Goal: Find specific page/section: Find specific page/section

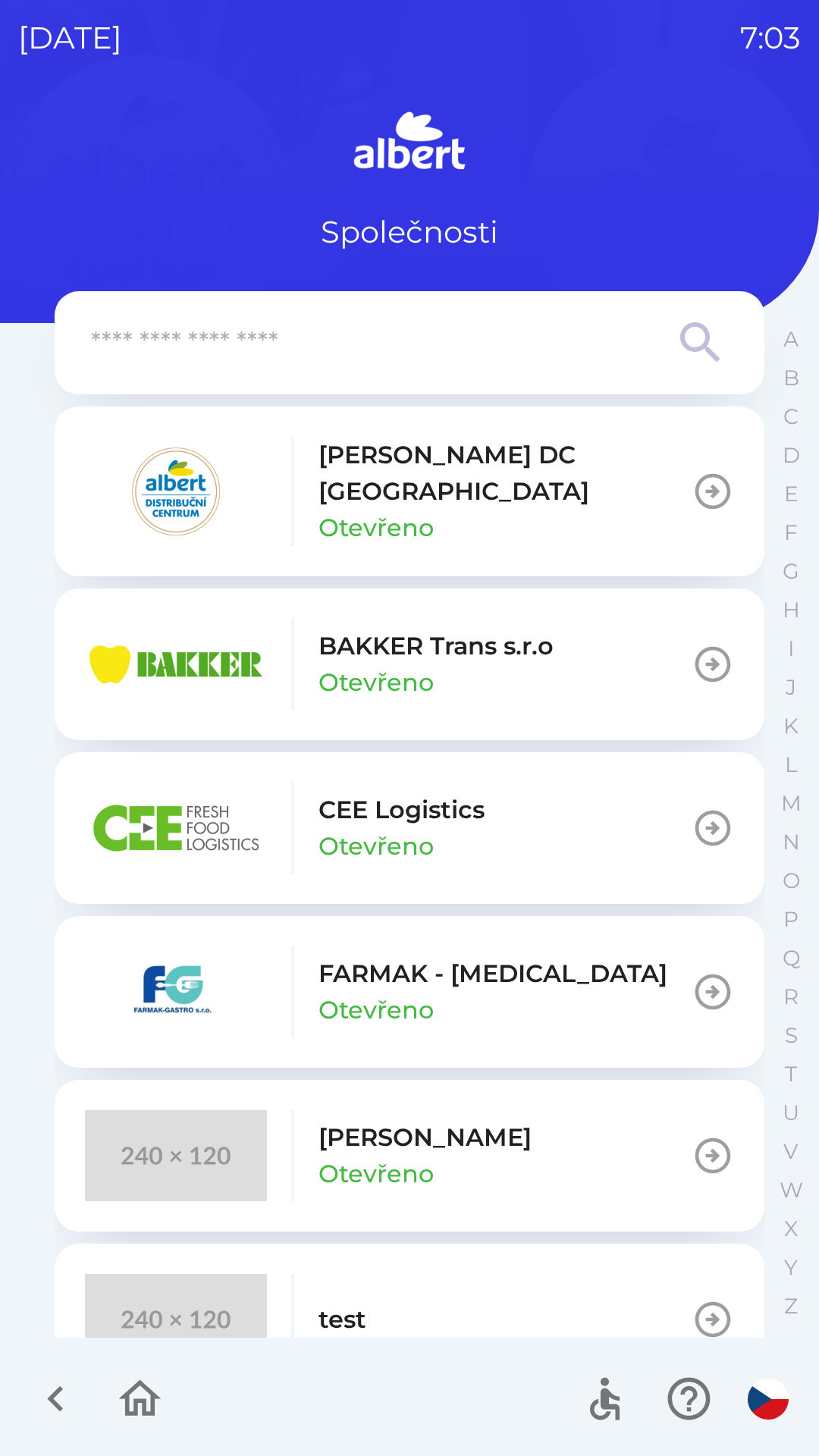
click at [432, 478] on p "[PERSON_NAME] DC [GEOGRAPHIC_DATA]" at bounding box center [505, 472] width 373 height 73
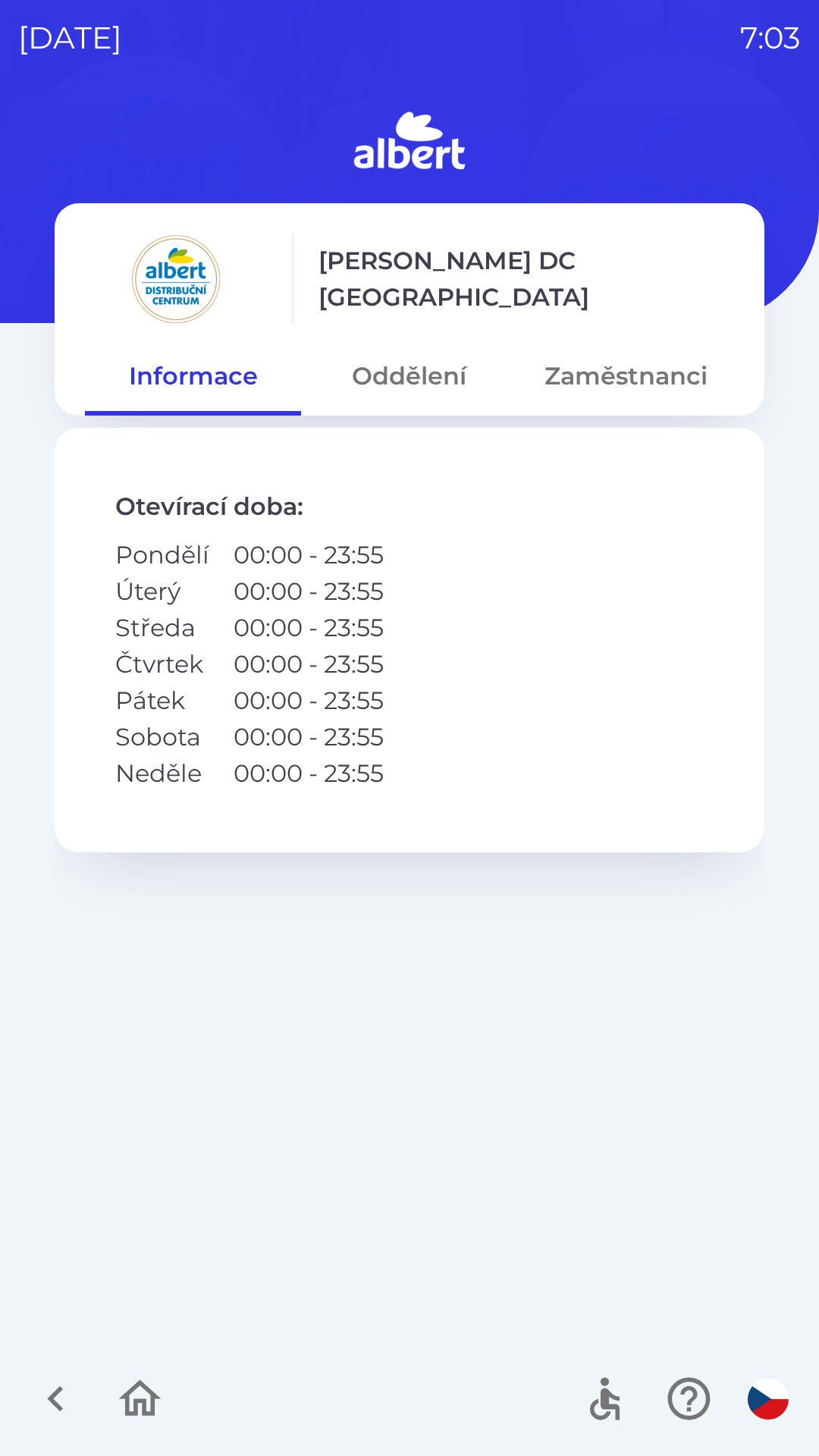
click at [411, 383] on button "Oddělení" at bounding box center [409, 375] width 216 height 54
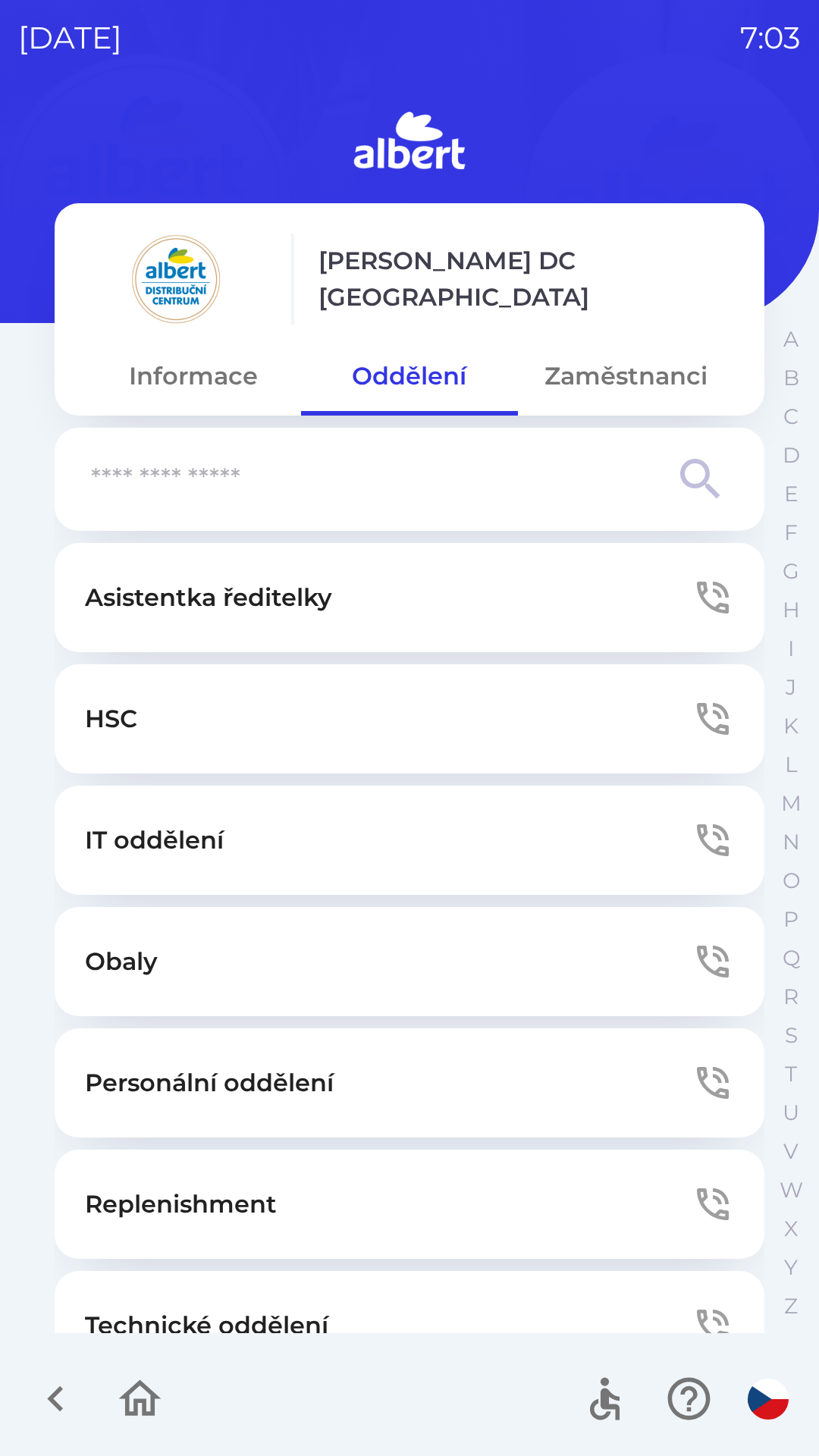
click at [274, 1071] on p "Personální oddělení" at bounding box center [209, 1083] width 249 height 37
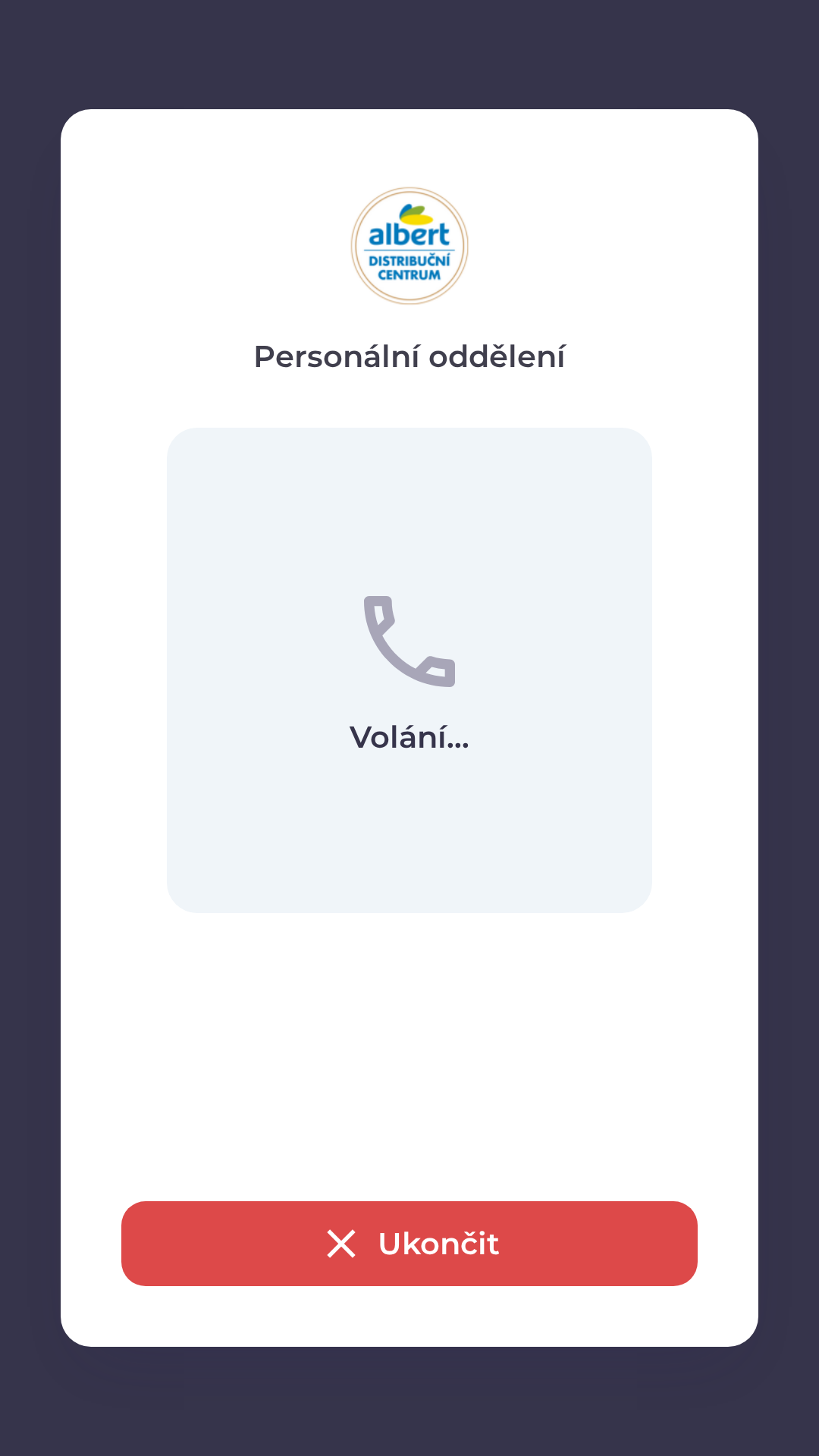
click at [366, 1234] on button "Ukončit" at bounding box center [409, 1244] width 576 height 85
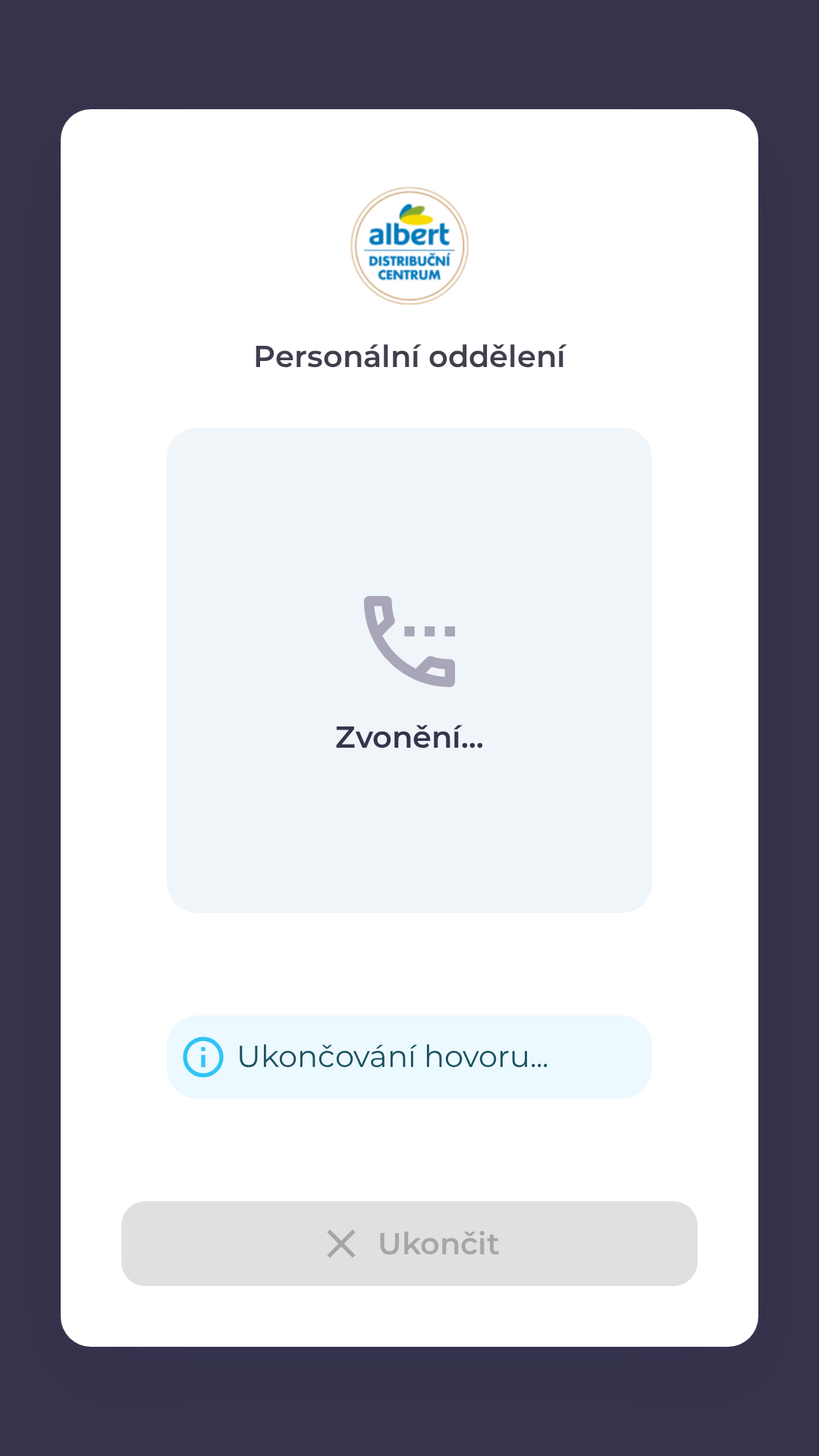
click at [387, 1237] on div "Ukončit" at bounding box center [409, 1244] width 576 height 85
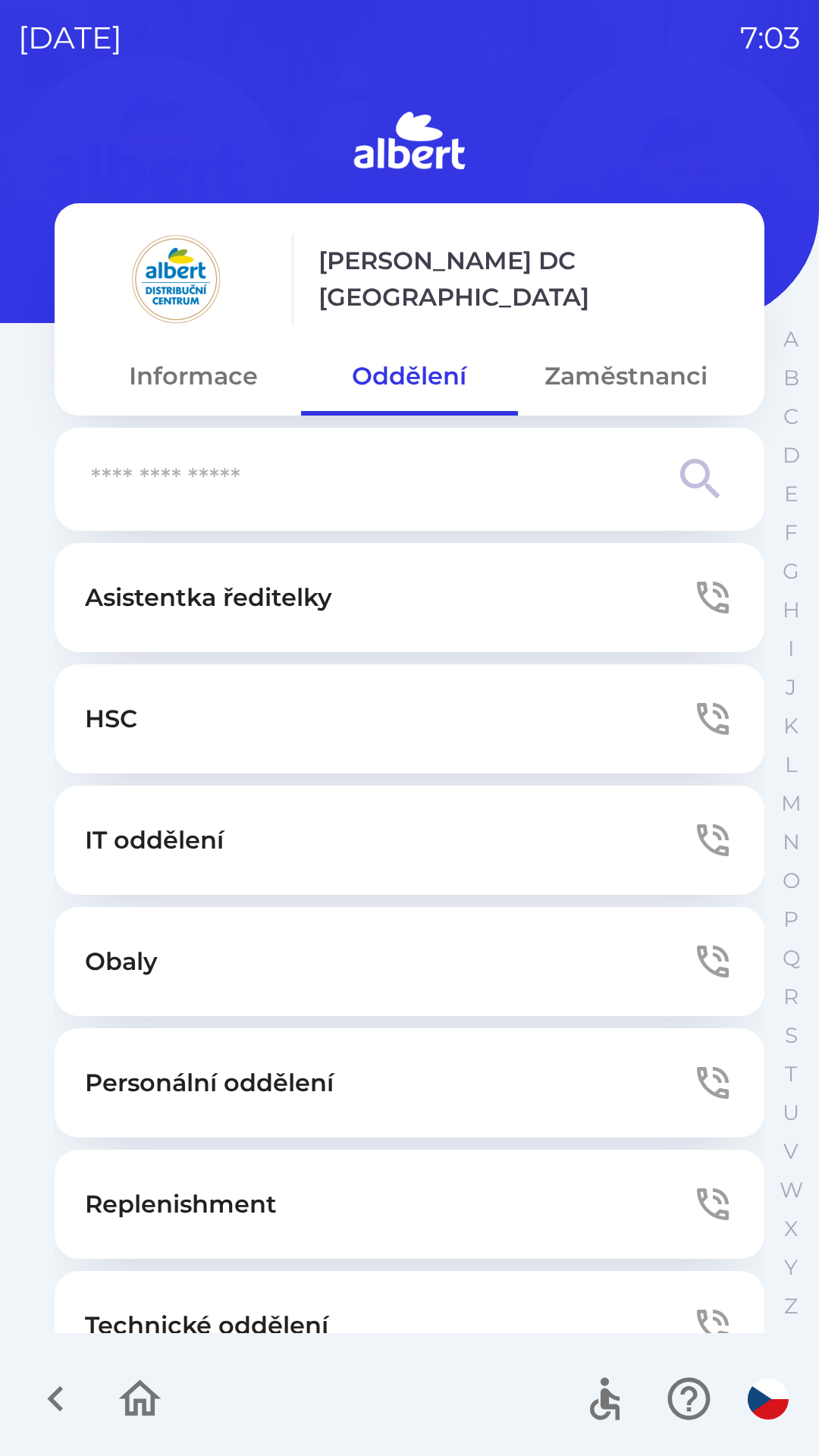
click at [294, 1289] on button "Technické oddělení" at bounding box center [409, 1325] width 710 height 109
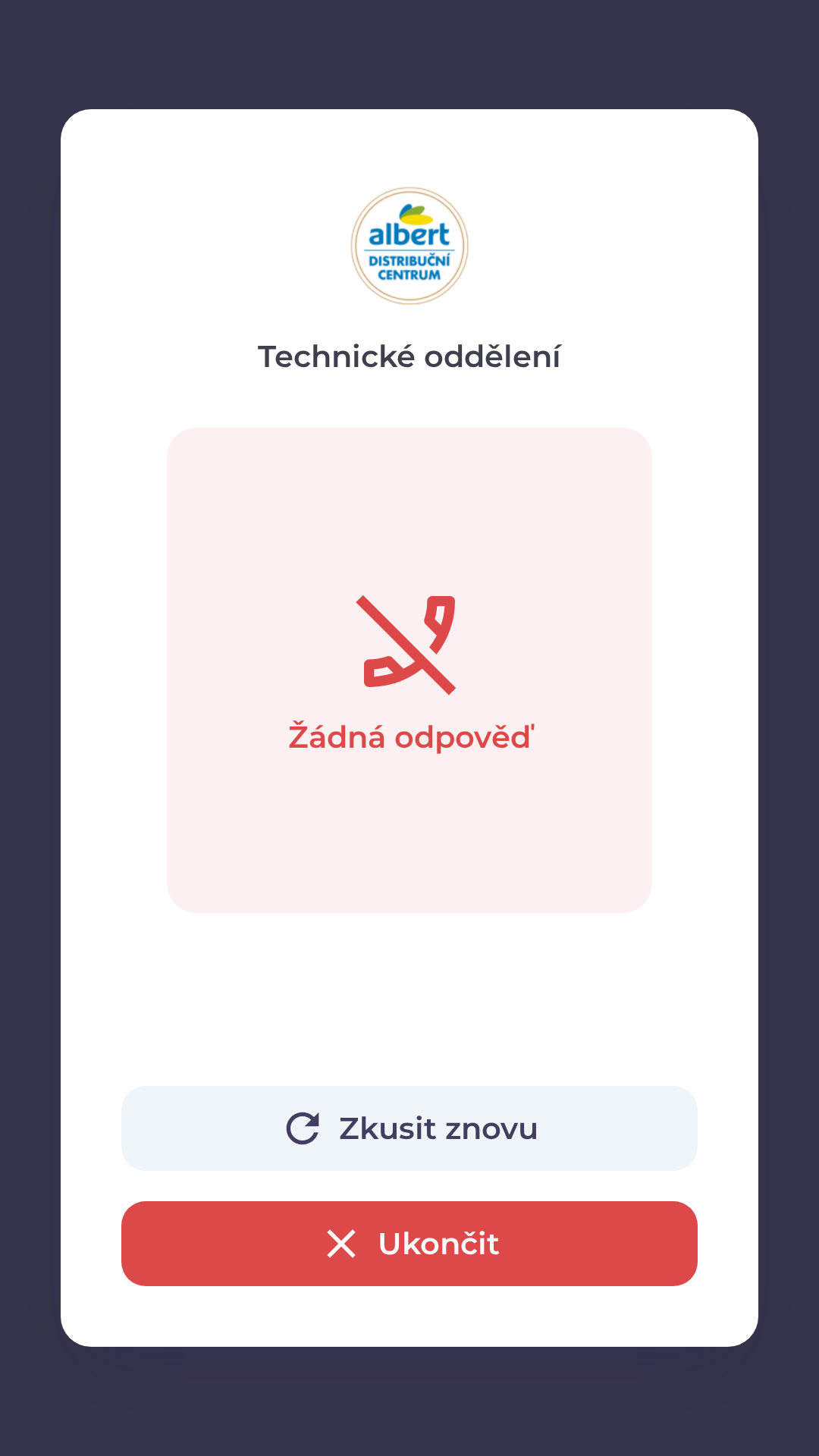
click at [461, 1237] on button "Ukončit" at bounding box center [409, 1244] width 576 height 85
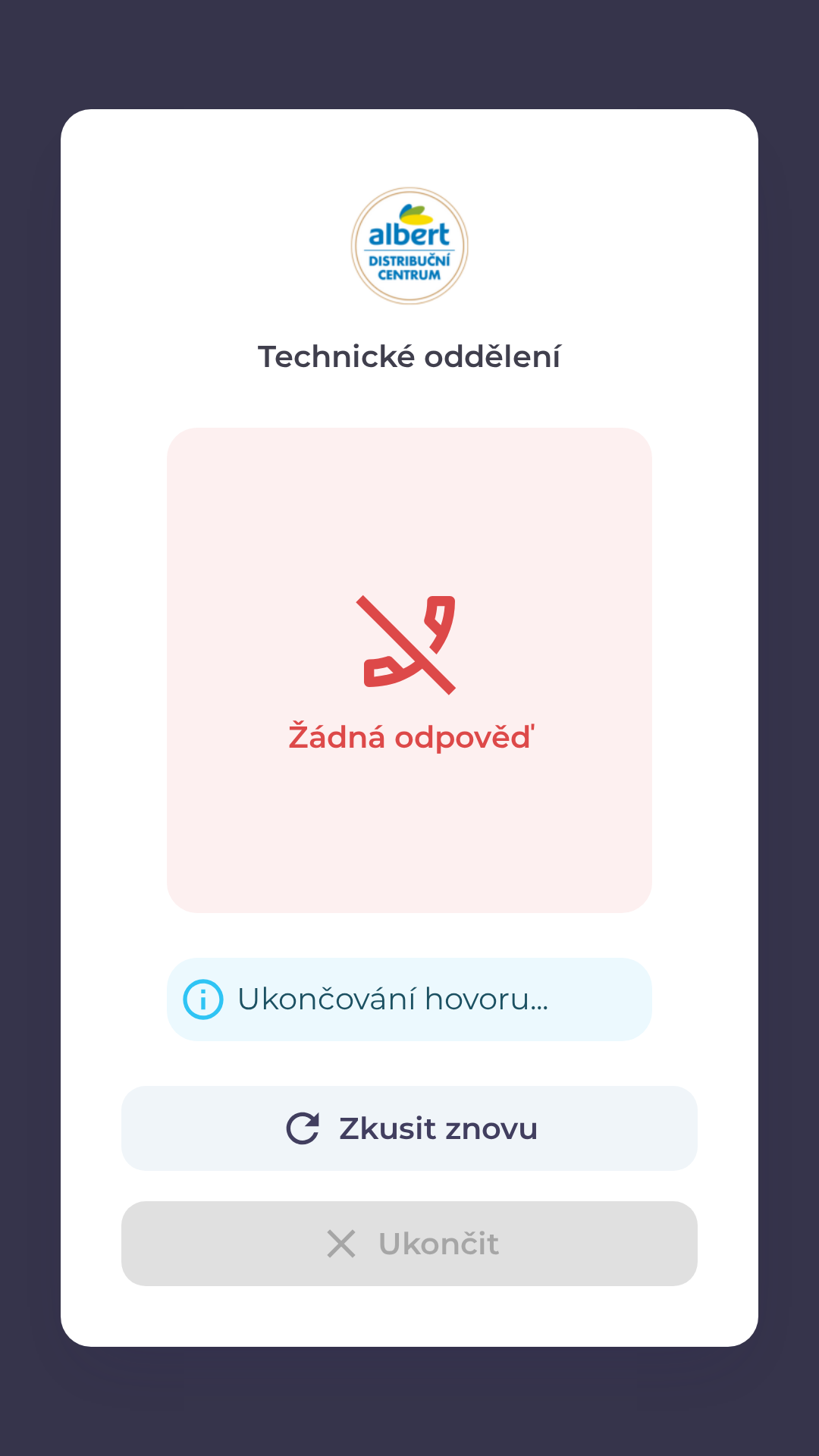
click at [395, 1115] on button "Zkusit znovu" at bounding box center [409, 1128] width 576 height 85
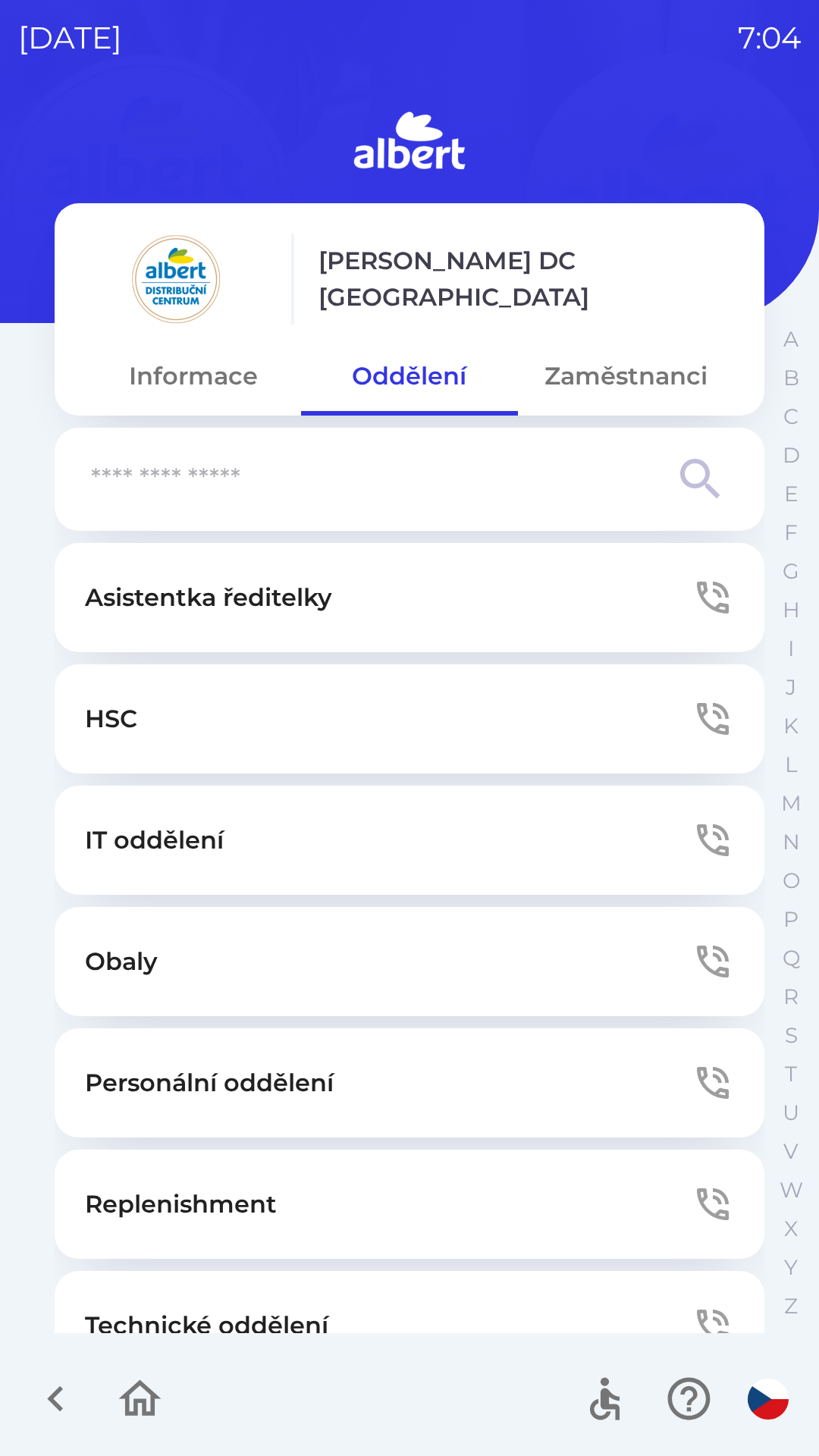
scroll to position [47, 0]
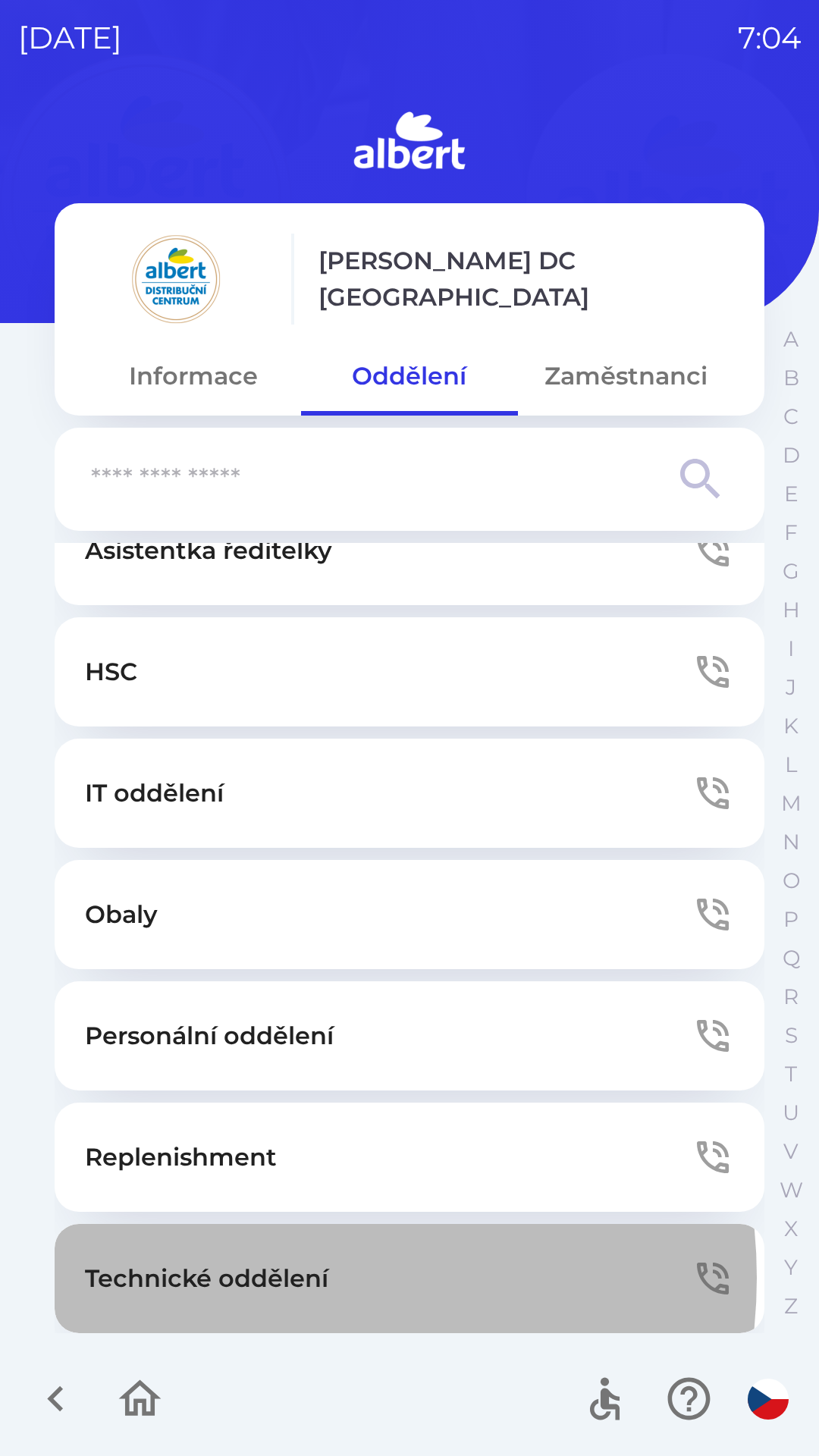
click at [255, 1277] on p "Technické oddělení" at bounding box center [207, 1278] width 244 height 37
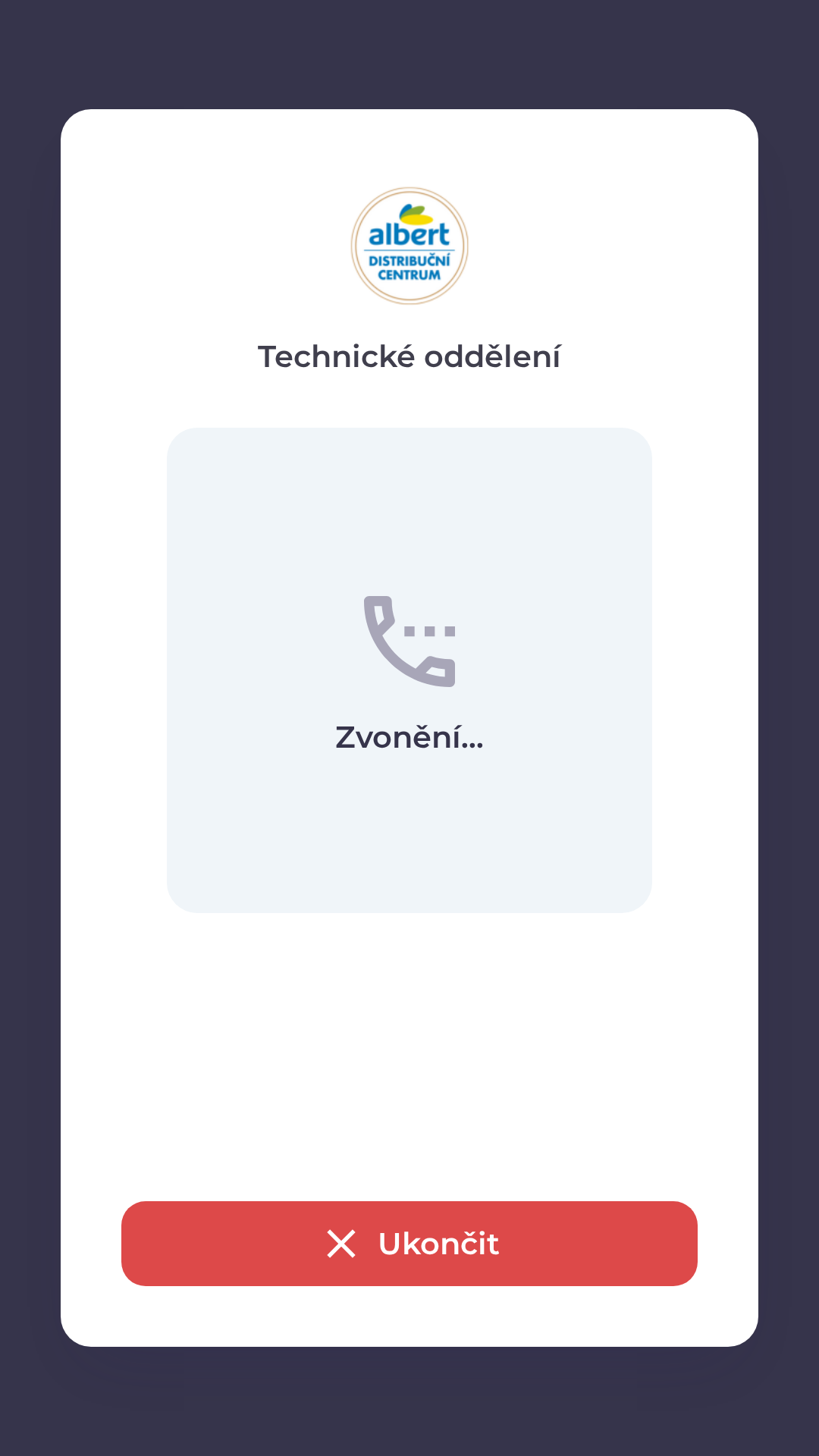
click at [434, 1240] on button "Ukončit" at bounding box center [409, 1244] width 576 height 85
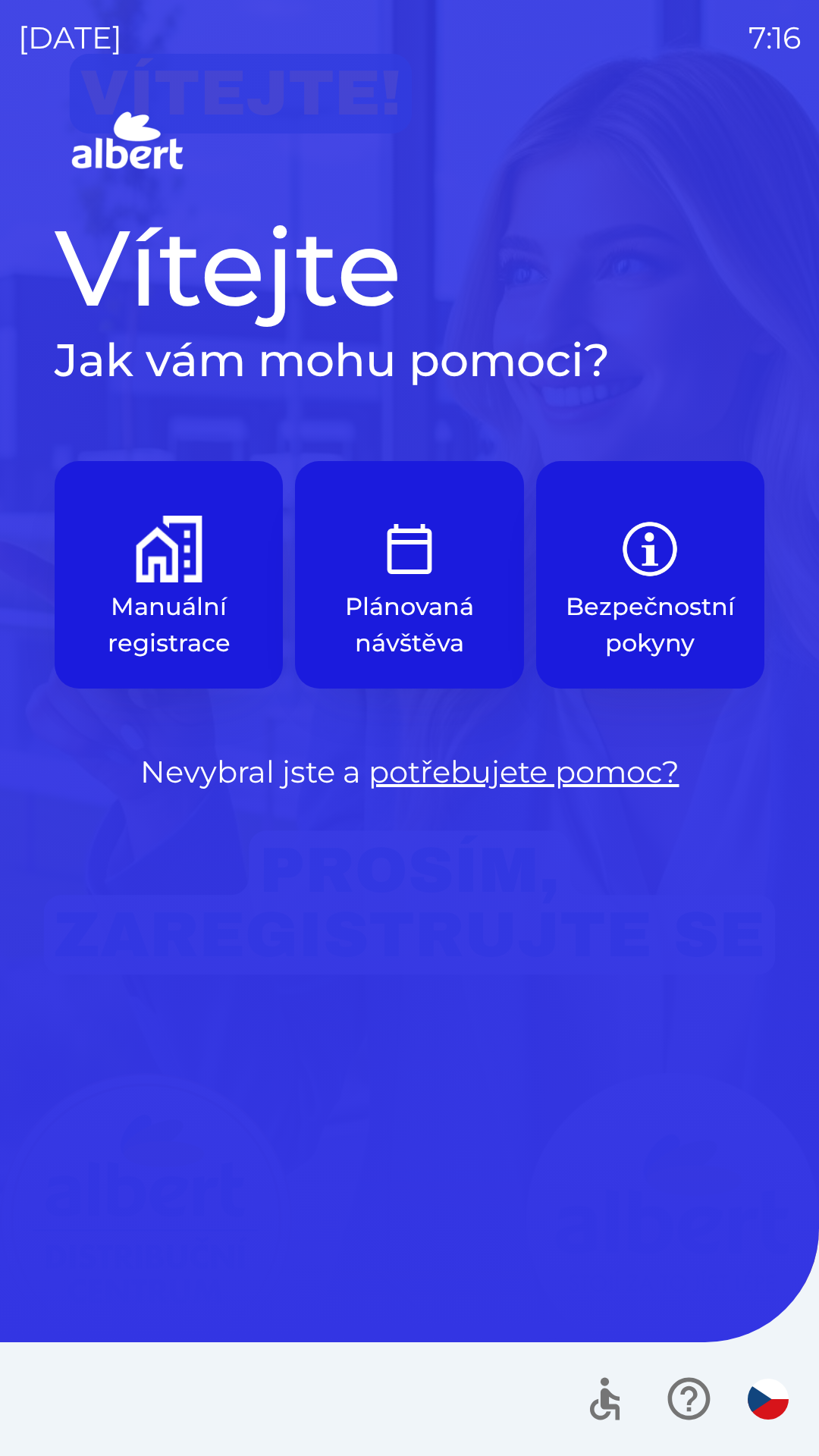
click at [136, 553] on img "button" at bounding box center [169, 549] width 67 height 67
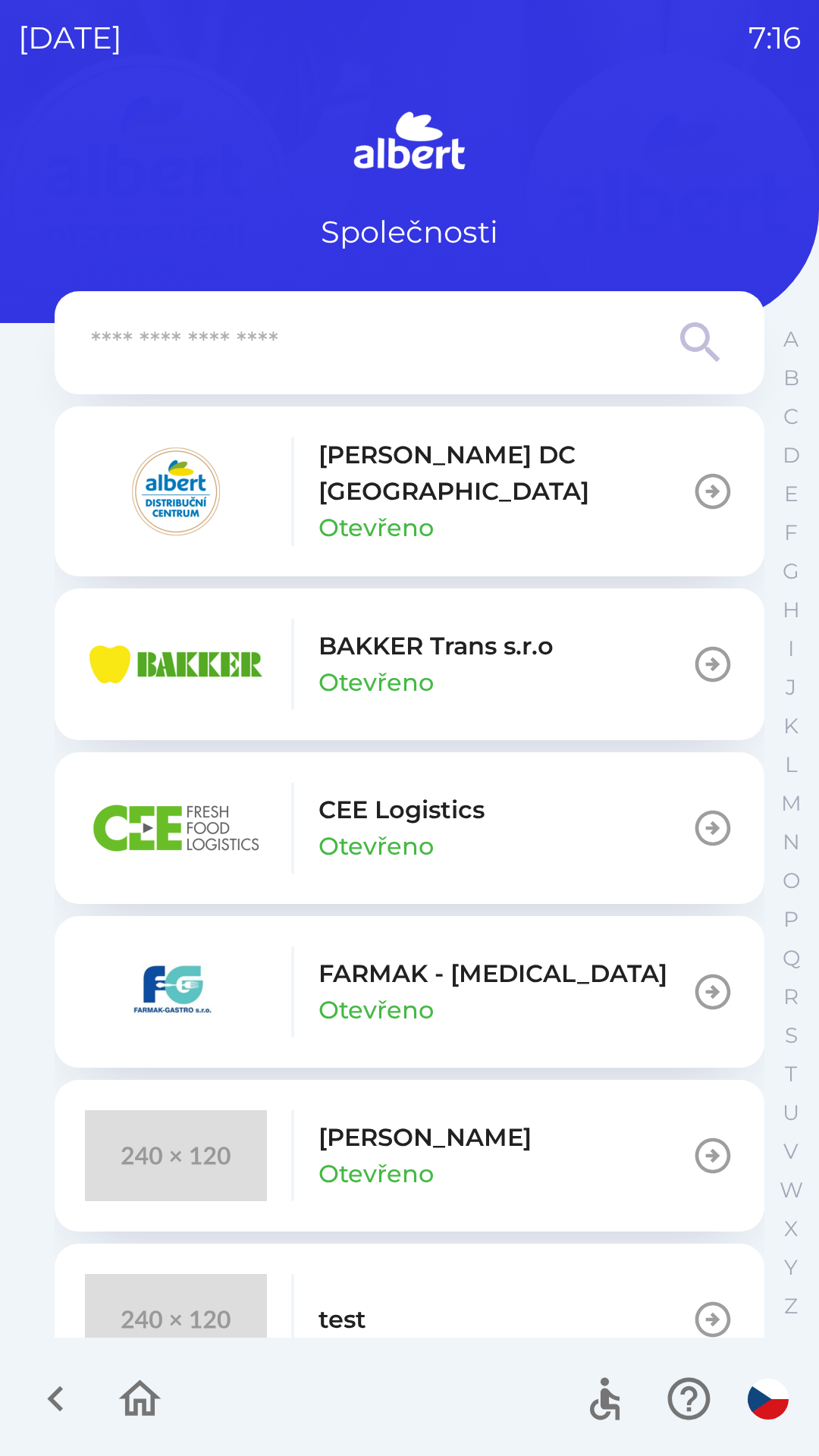
click at [370, 459] on p "[PERSON_NAME] DC [GEOGRAPHIC_DATA]" at bounding box center [505, 472] width 373 height 73
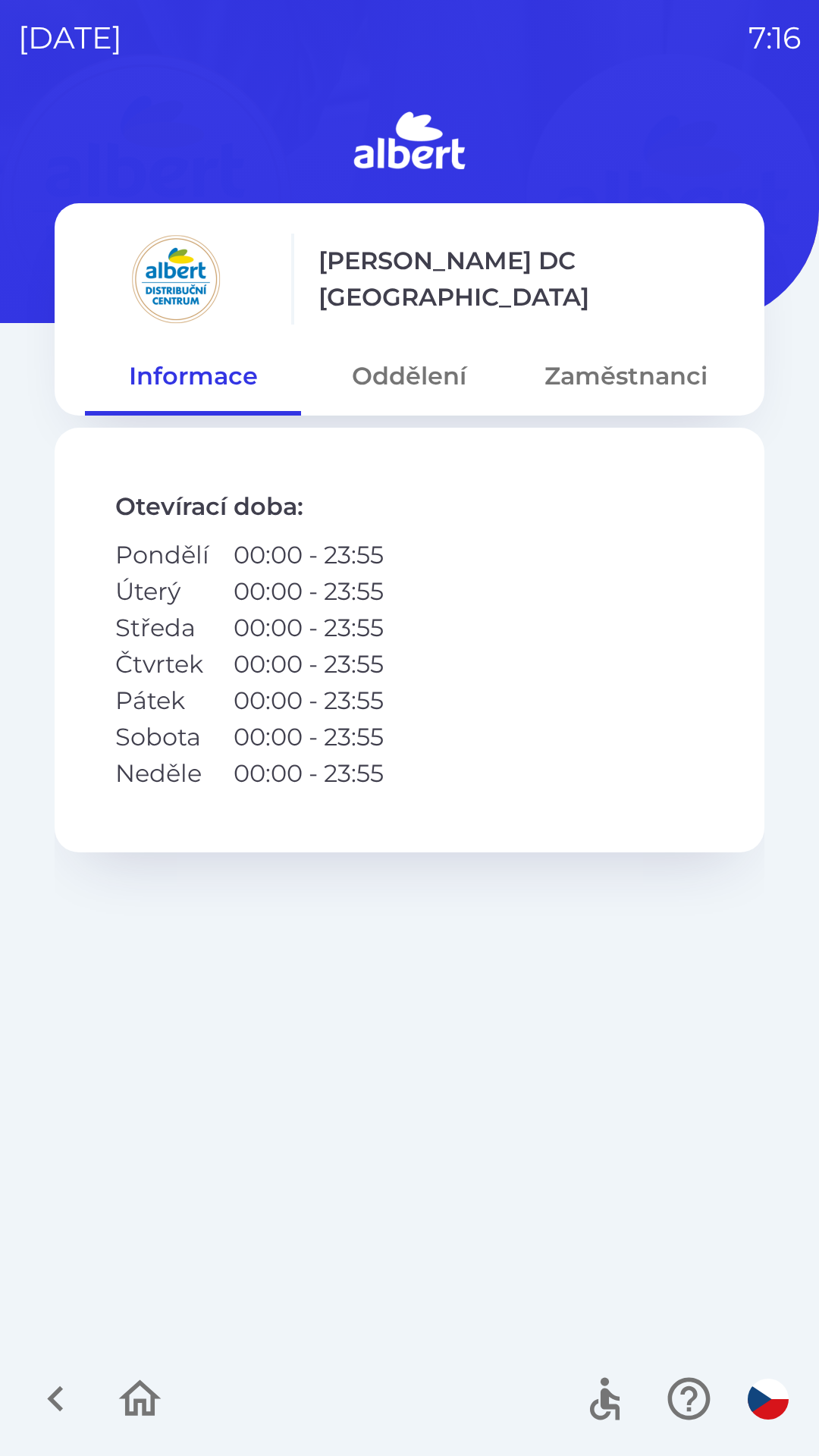
click at [400, 365] on button "Oddělení" at bounding box center [409, 375] width 216 height 54
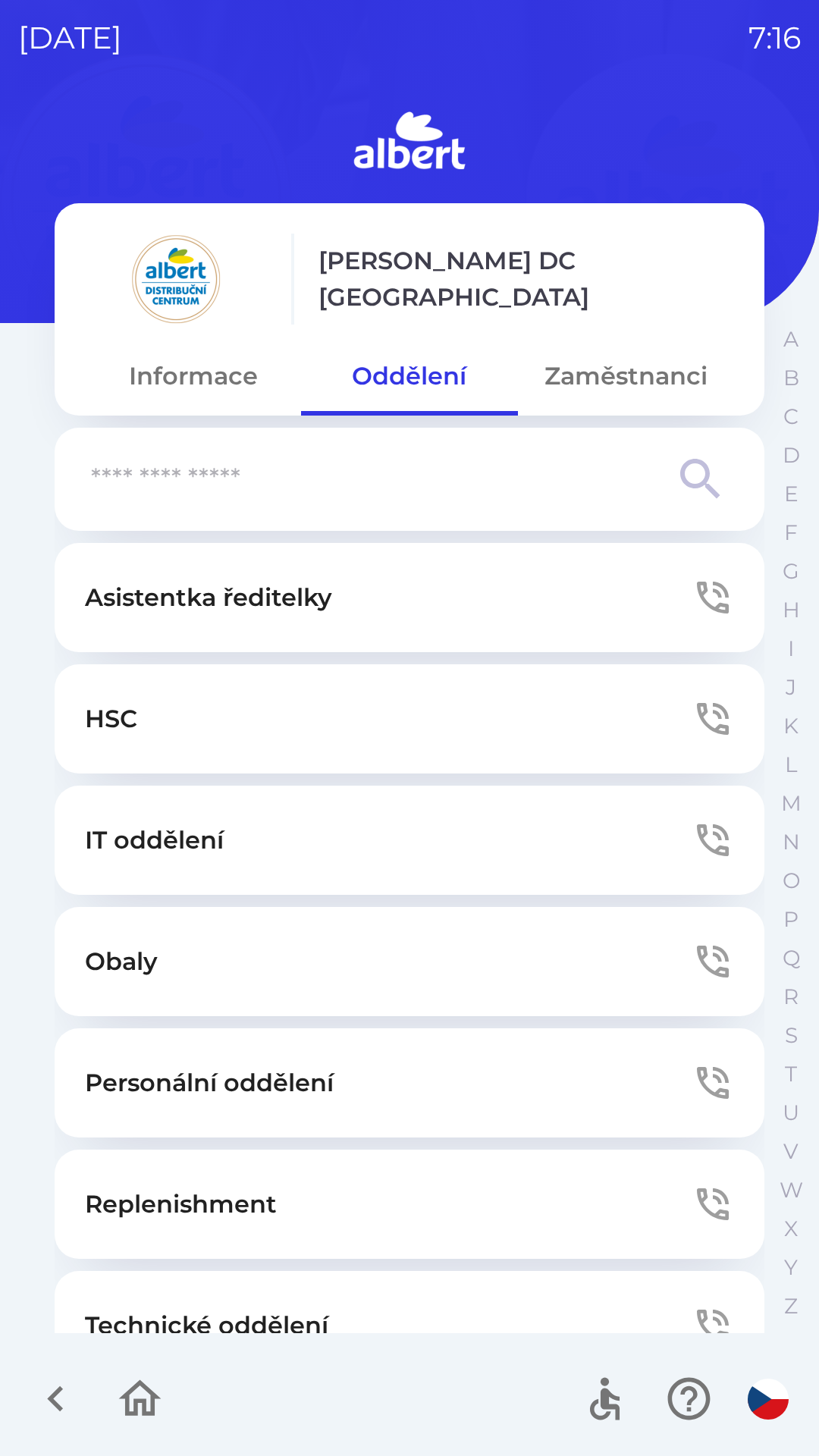
click at [290, 1285] on button "Technické oddělení" at bounding box center [409, 1325] width 710 height 109
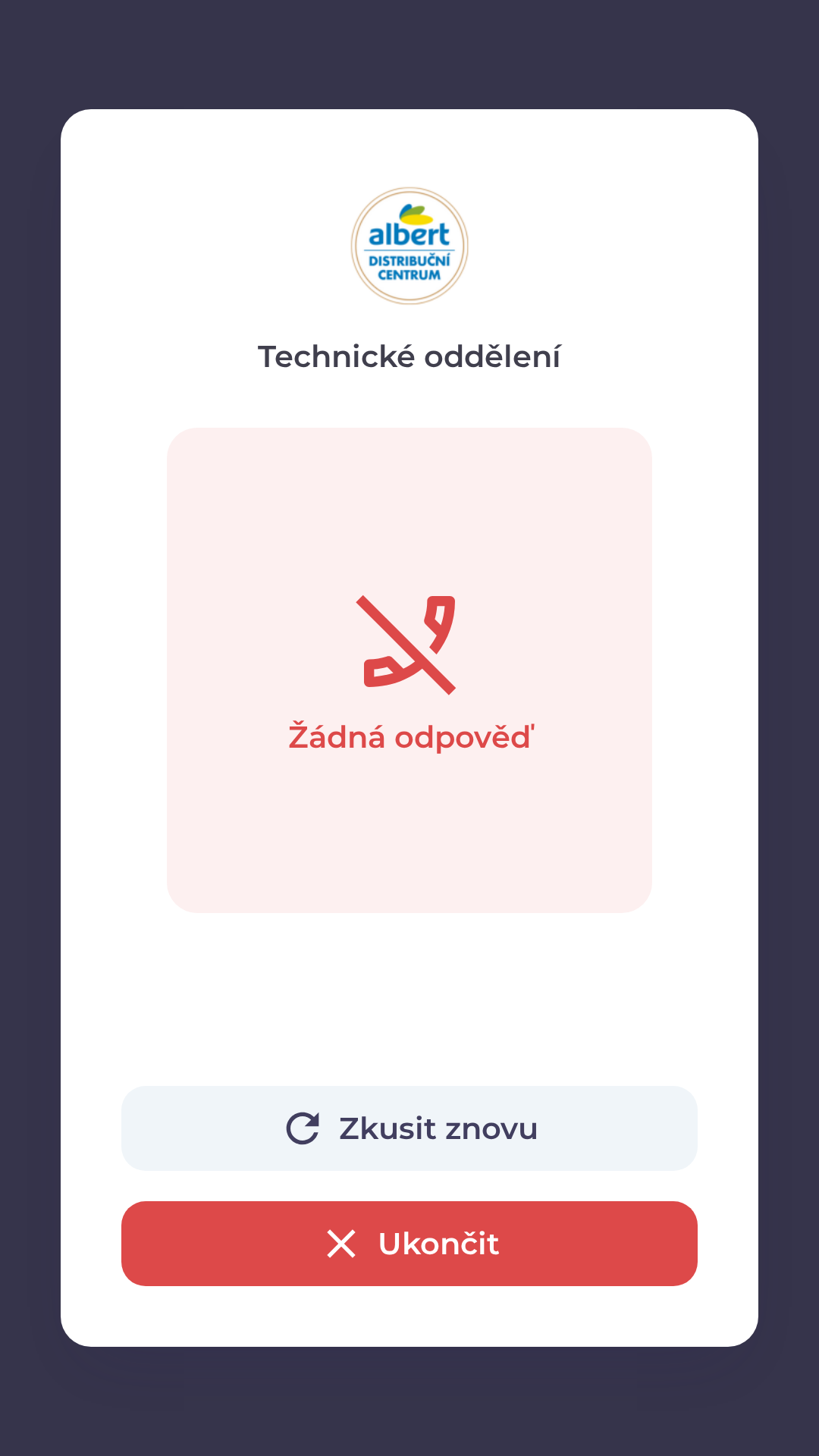
click at [416, 1240] on button "Ukončit" at bounding box center [409, 1244] width 576 height 85
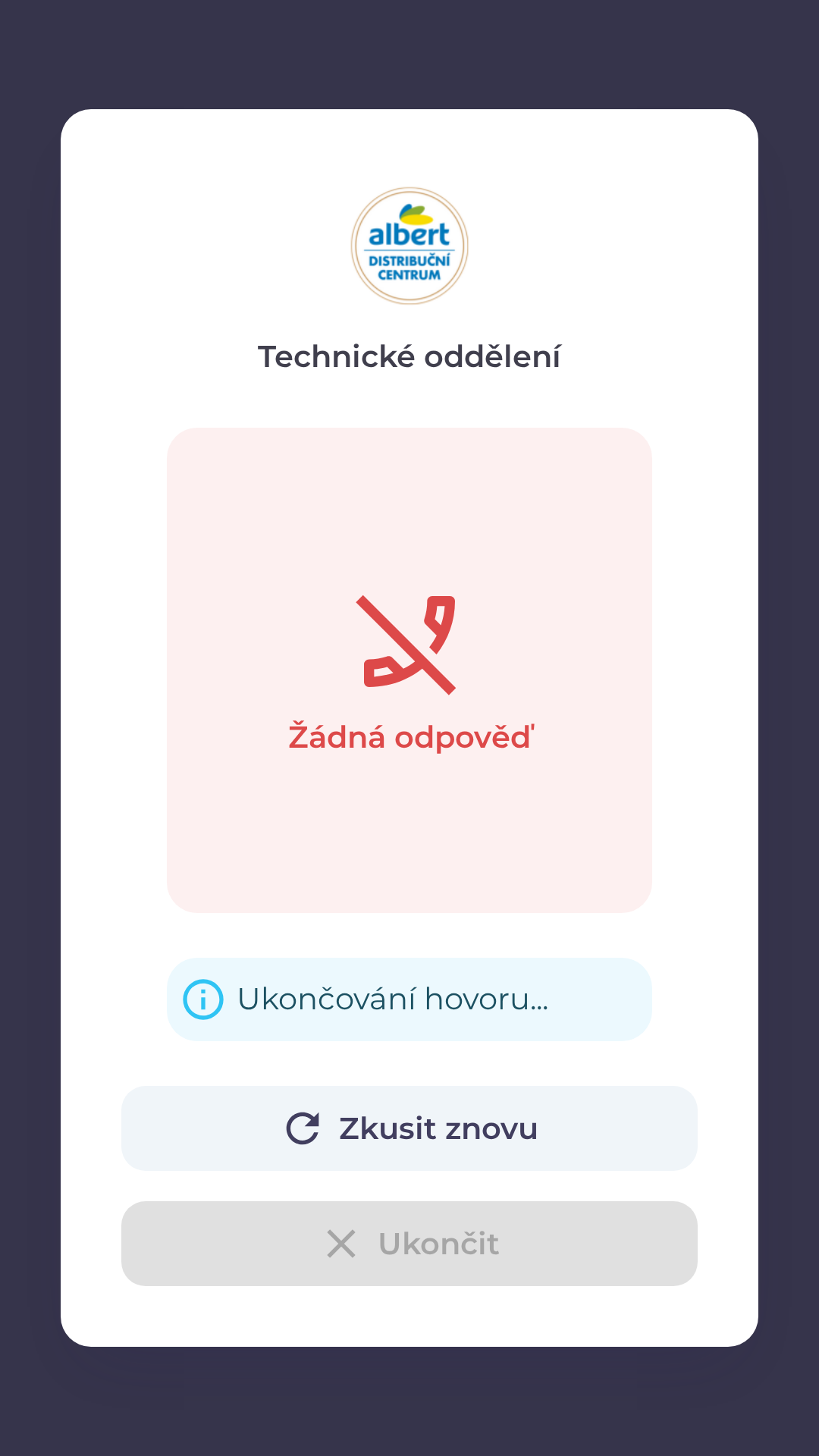
scroll to position [47, 0]
